Goal: Ask a question: Seek information or help from site administrators or community

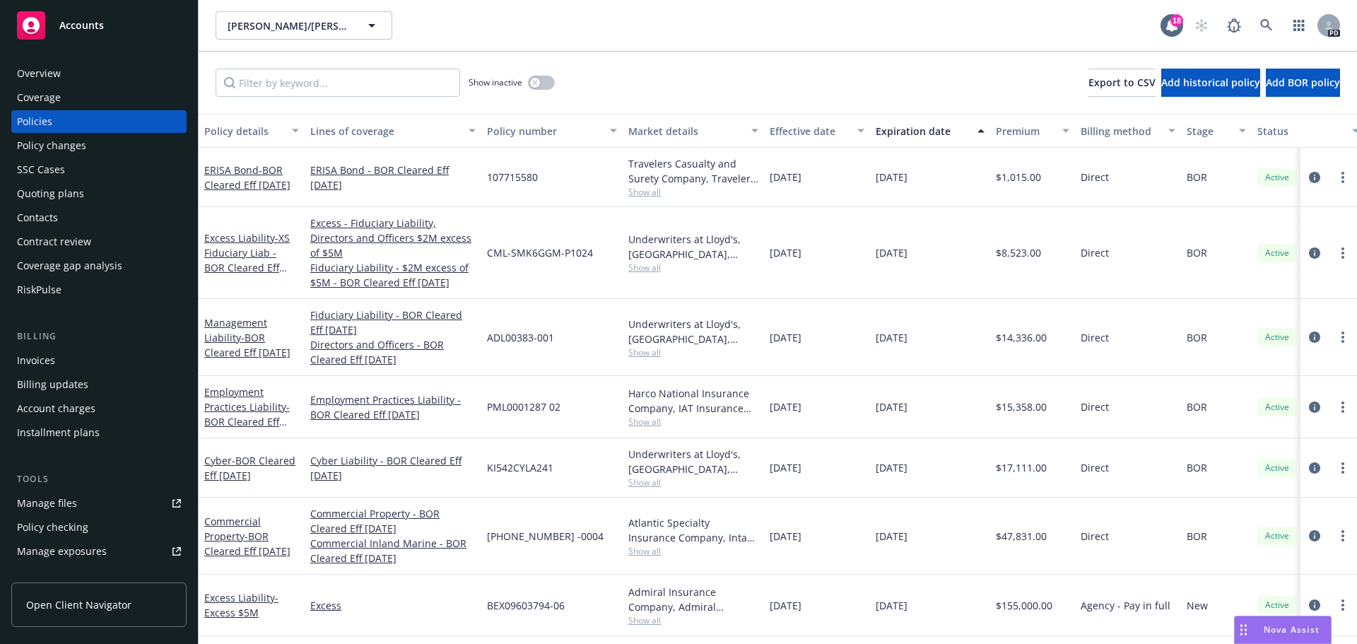
click at [1292, 632] on span "Nova Assist" at bounding box center [1292, 629] width 56 height 12
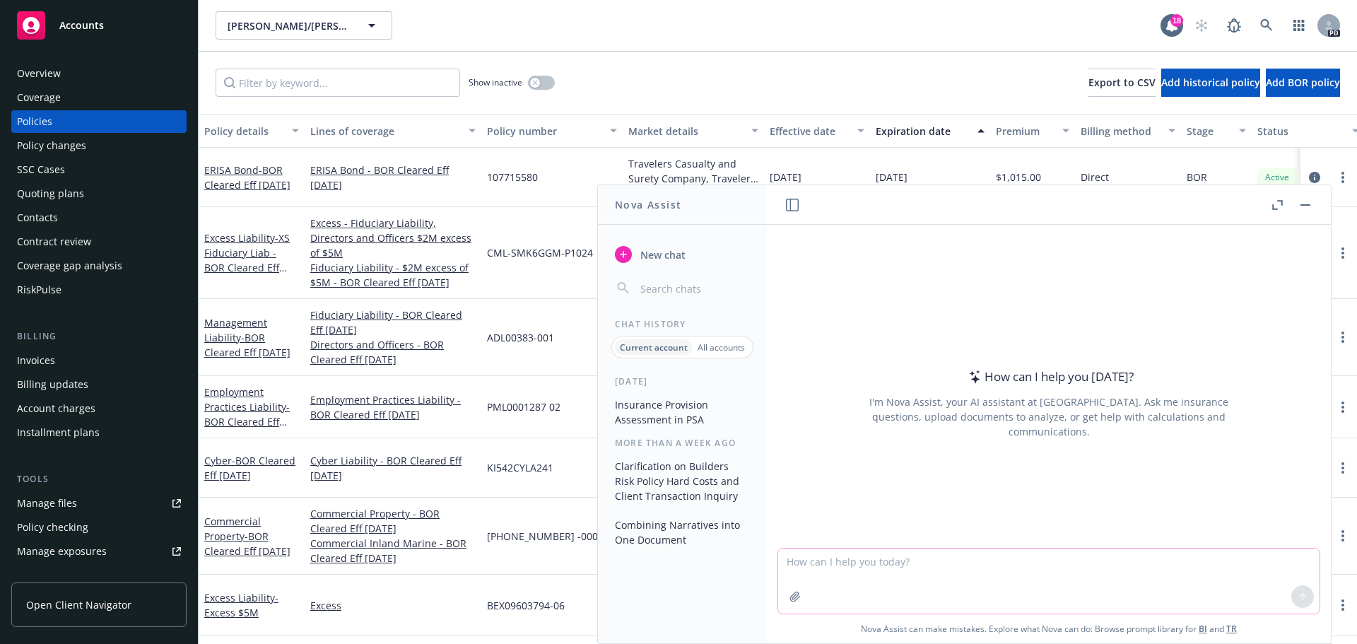
click at [808, 567] on textarea at bounding box center [1048, 580] width 541 height 65
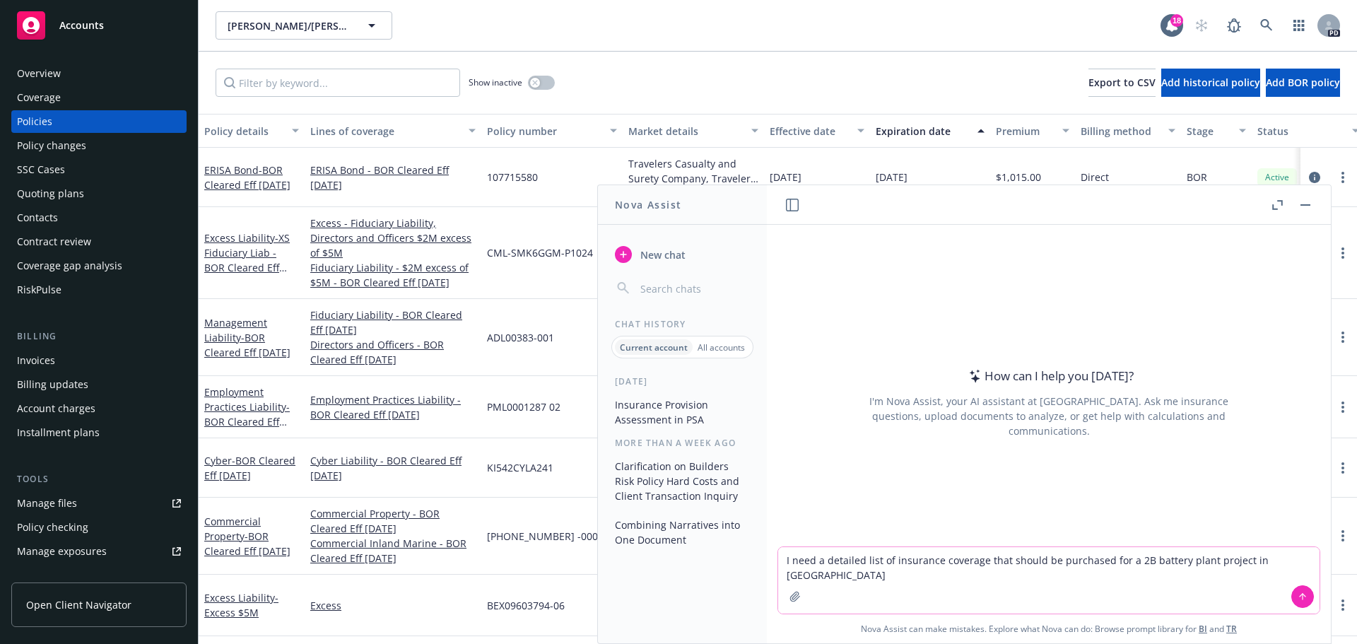
type textarea "I need a detailed list of insurance coverage that should be purchased for a 2B …"
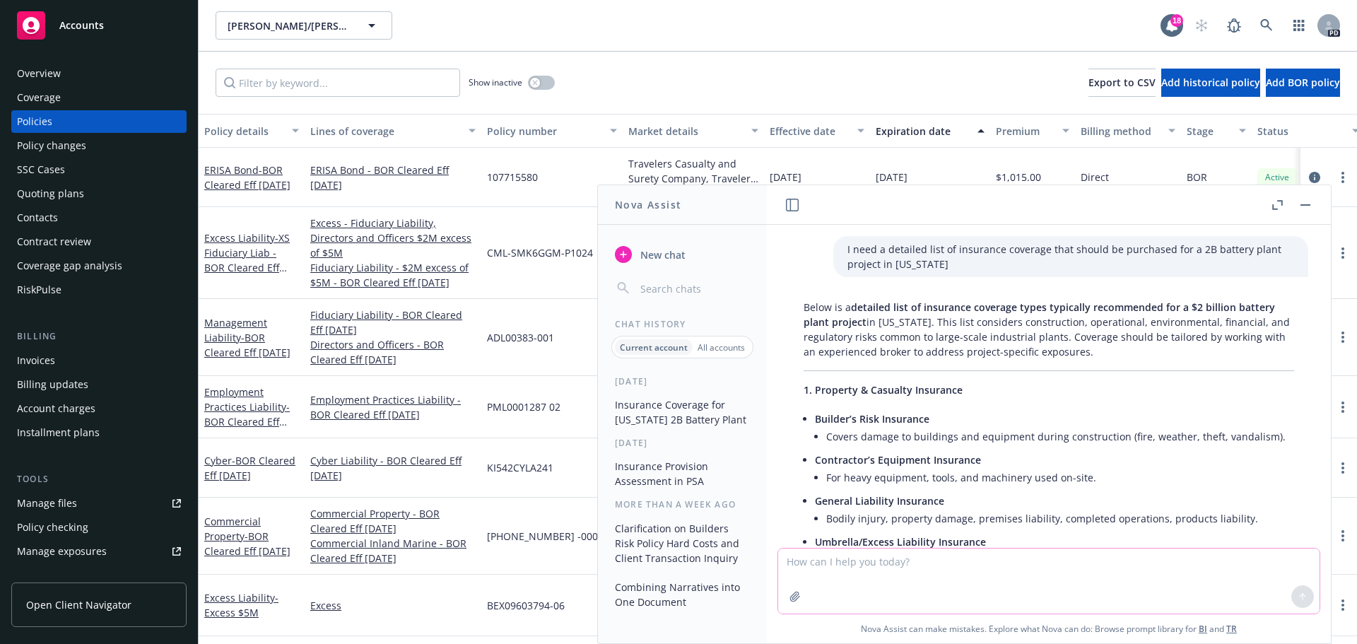
click at [835, 563] on textarea at bounding box center [1048, 580] width 541 height 65
type textarea "I need the list to be construction specific only"
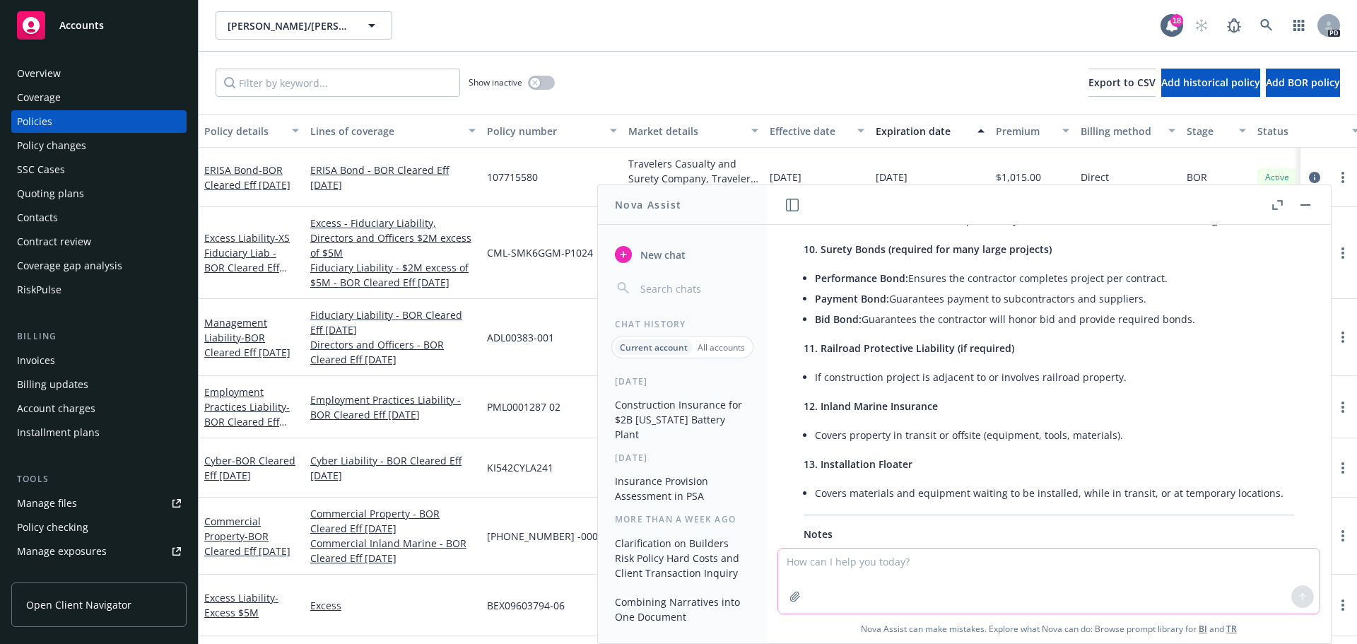
scroll to position [2492, 0]
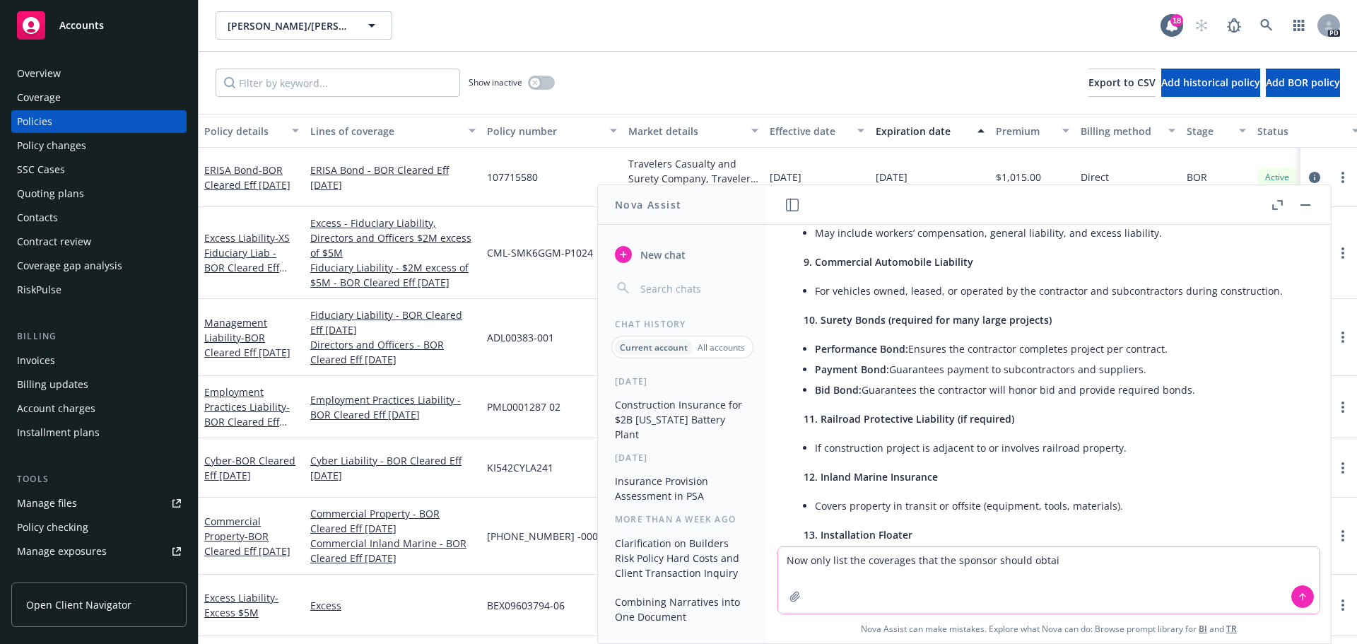
type textarea "Now only list the coverages that the sponsor should obtain"
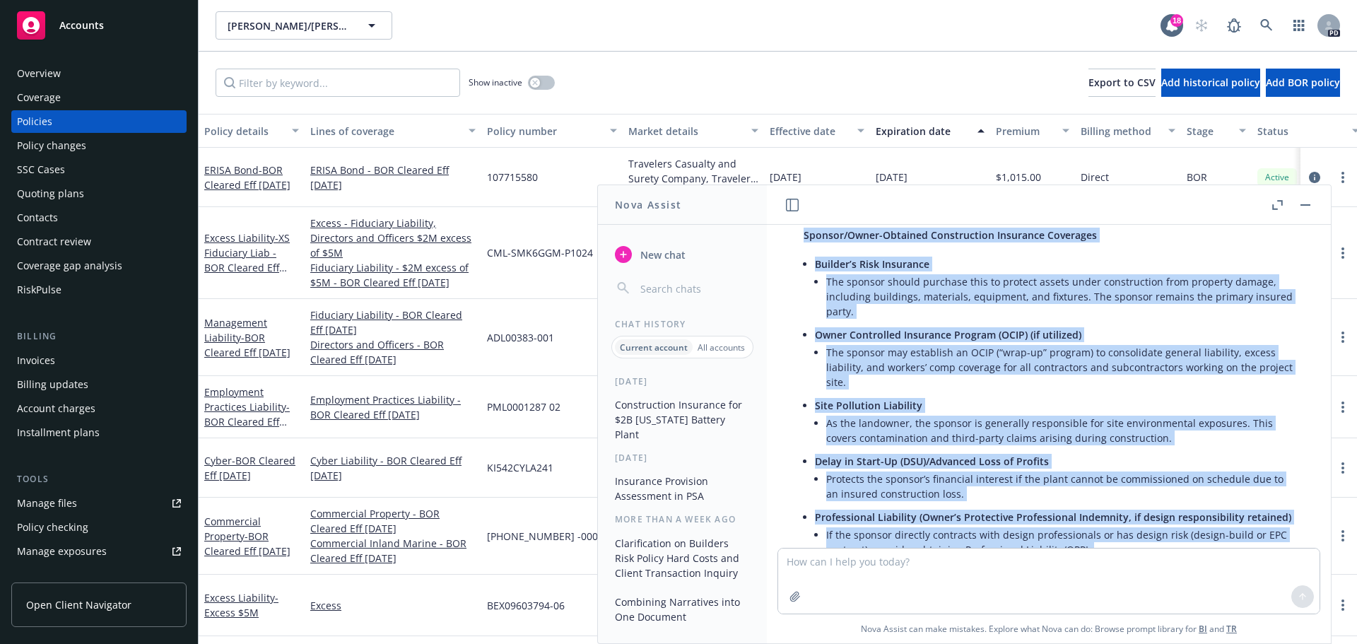
scroll to position [3102, 0]
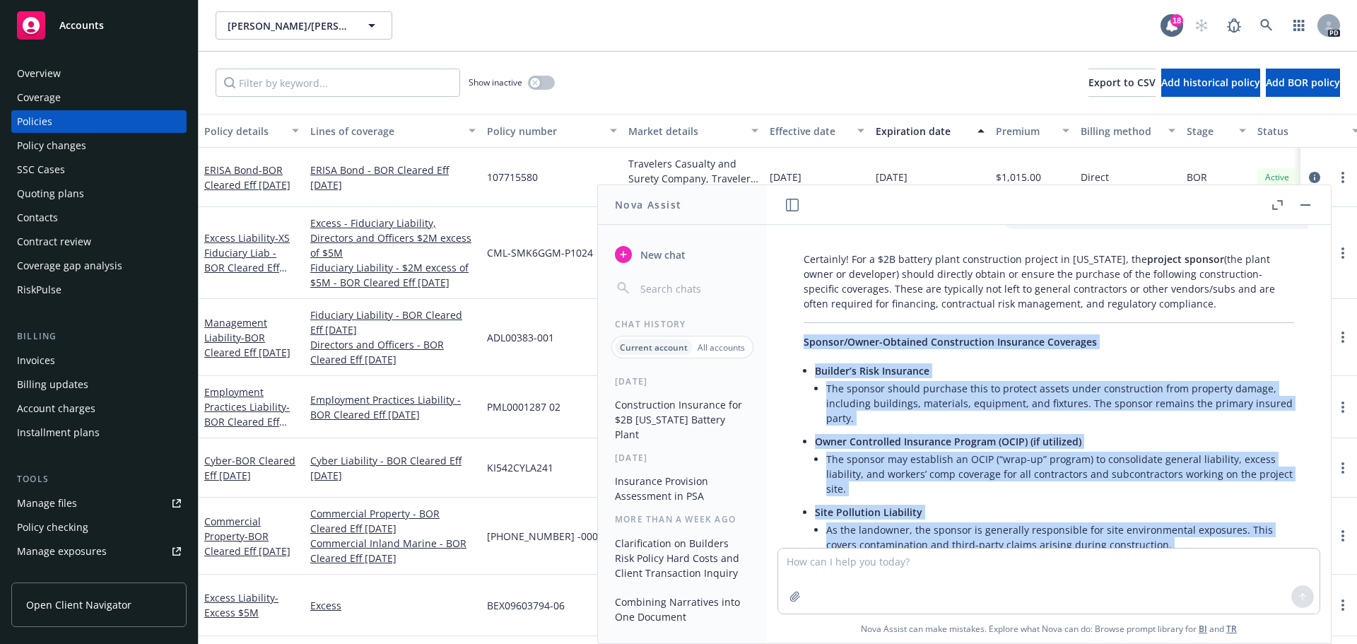
drag, startPoint x: 895, startPoint y: 460, endPoint x: 799, endPoint y: 359, distance: 139.5
copy div "Loremip/Dolor-Sitametc Adipiscingel Seddoeius Temporinc Utlabor’e Dolo Magnaali…"
